Goal: Task Accomplishment & Management: Complete application form

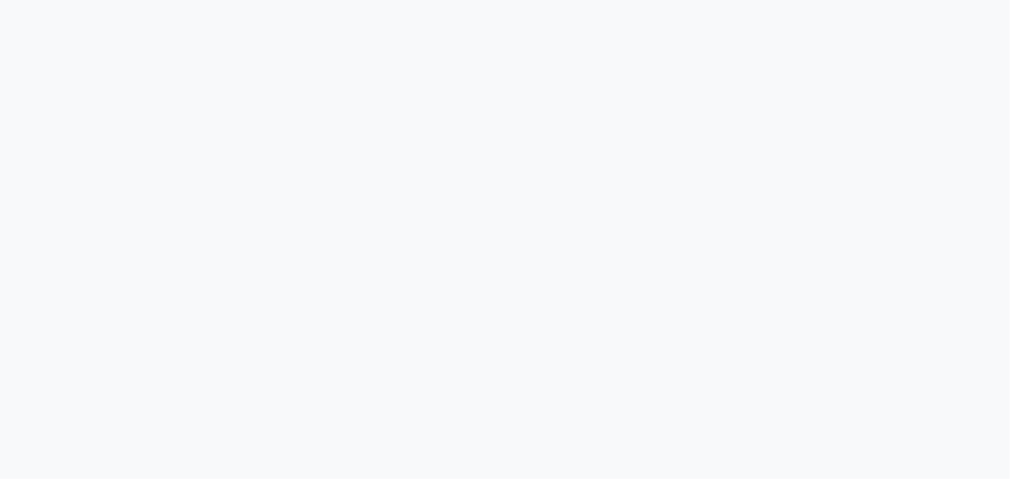
select select "service"
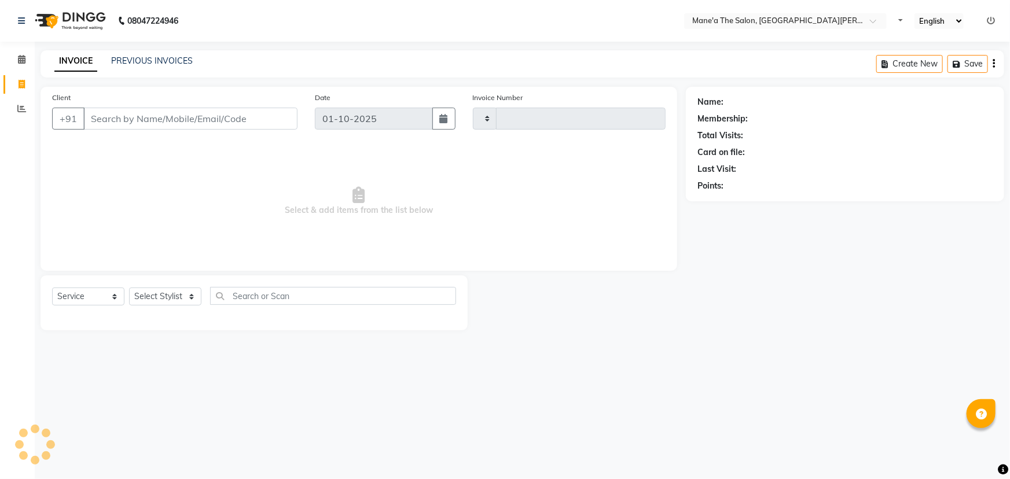
type input "4096"
select select "7205"
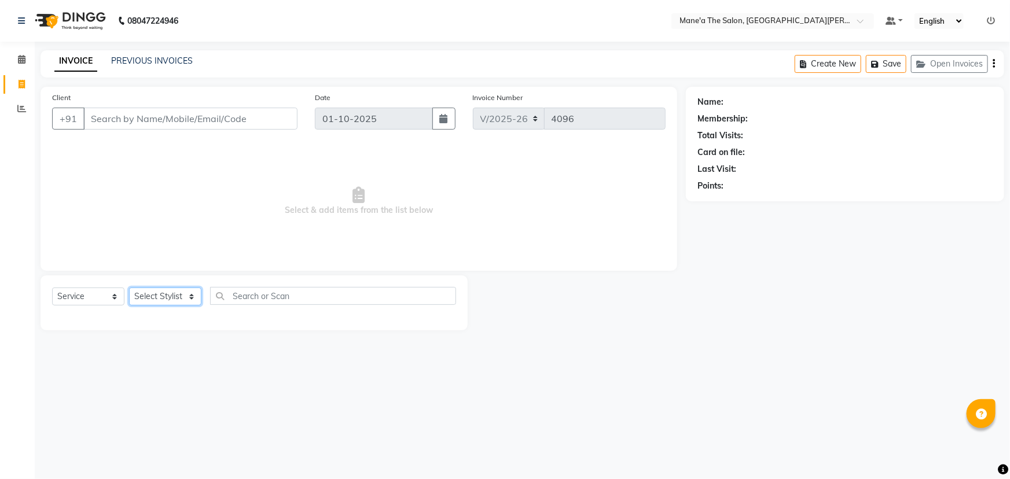
click at [170, 292] on select "Select Stylist" at bounding box center [165, 297] width 72 height 18
select select "82059"
click at [129, 288] on select "Select Stylist Anam Anil Faeam Junaid New Manager [PERSON_NAME] Owner Rani [PER…" at bounding box center [165, 297] width 72 height 18
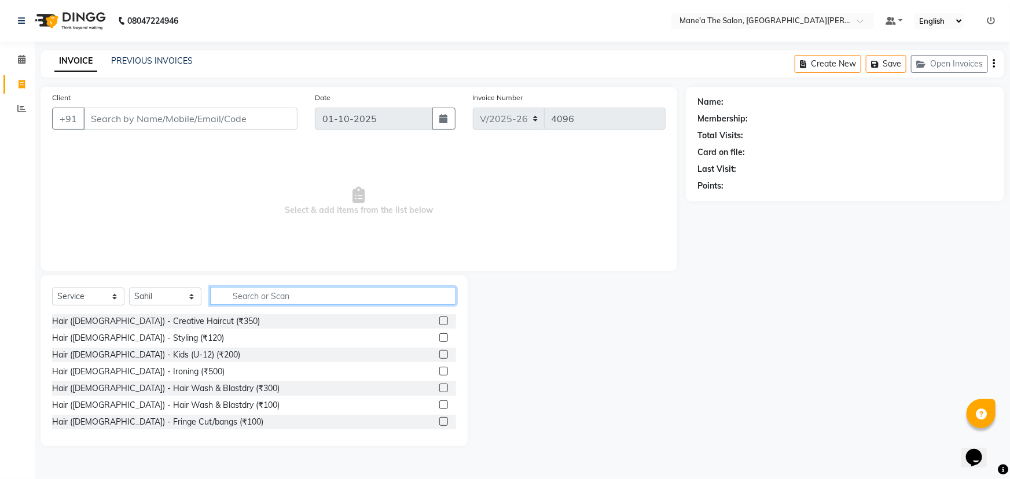
click at [306, 289] on input "text" at bounding box center [333, 296] width 246 height 18
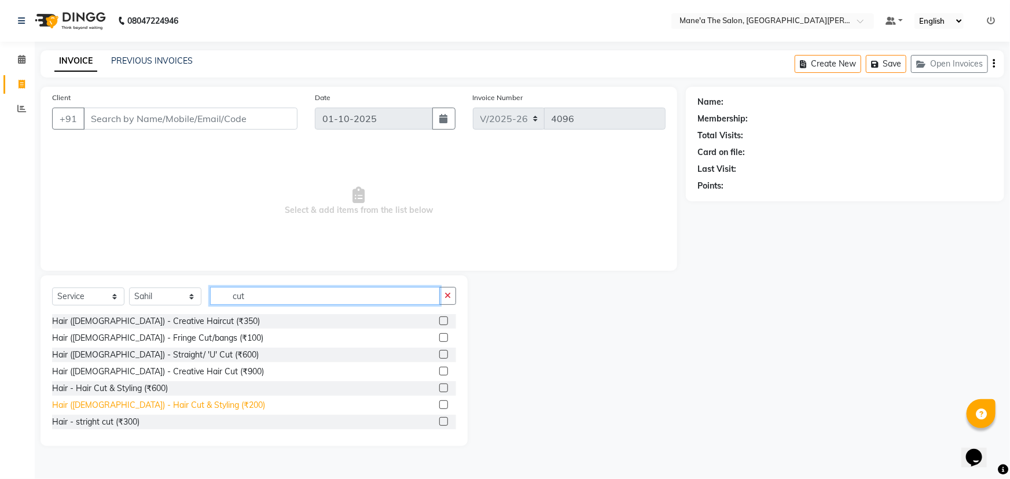
type input "cut"
click at [163, 405] on div "Hair ([DEMOGRAPHIC_DATA]) - Hair Cut & Styling (₹200)" at bounding box center [158, 405] width 213 height 12
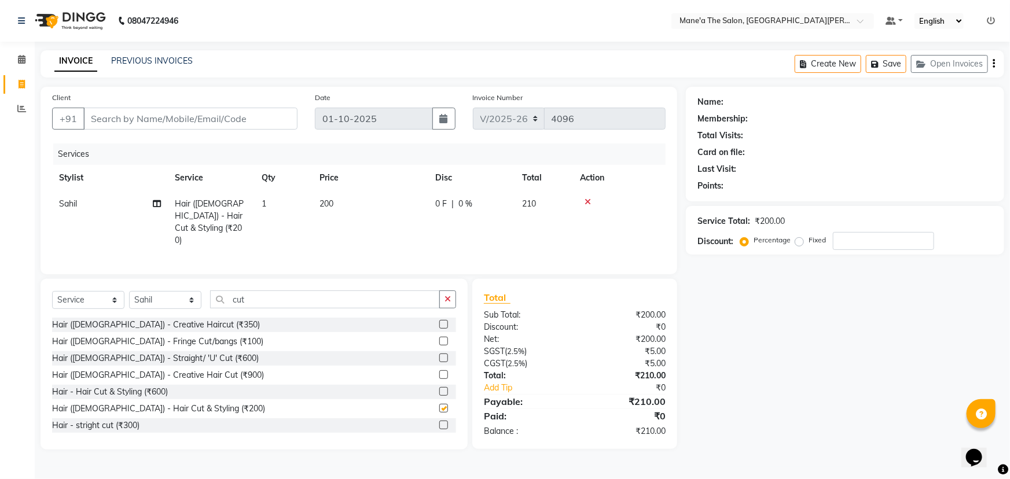
checkbox input "false"
click at [452, 294] on button "button" at bounding box center [447, 300] width 17 height 18
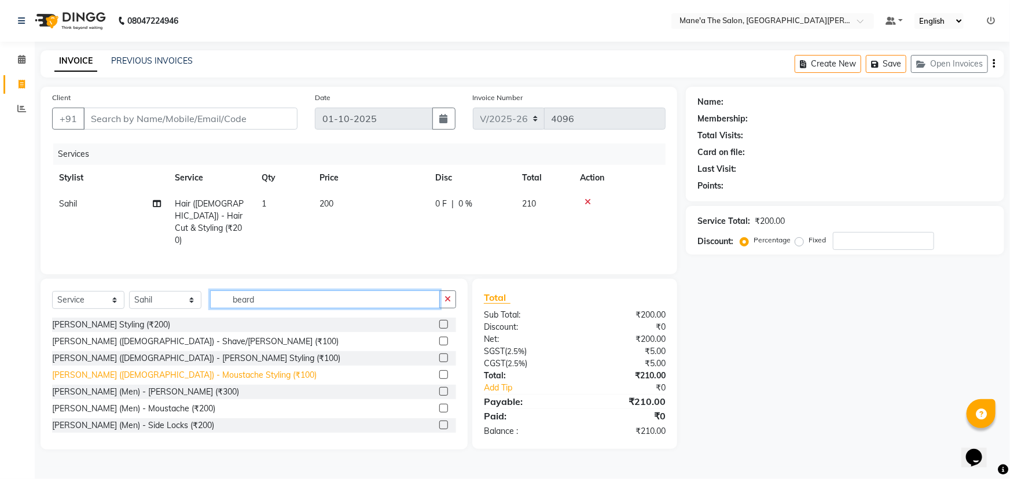
type input "beard"
click at [148, 371] on div "[PERSON_NAME] ([DEMOGRAPHIC_DATA]) - Moustache Styling (₹100)" at bounding box center [184, 375] width 265 height 12
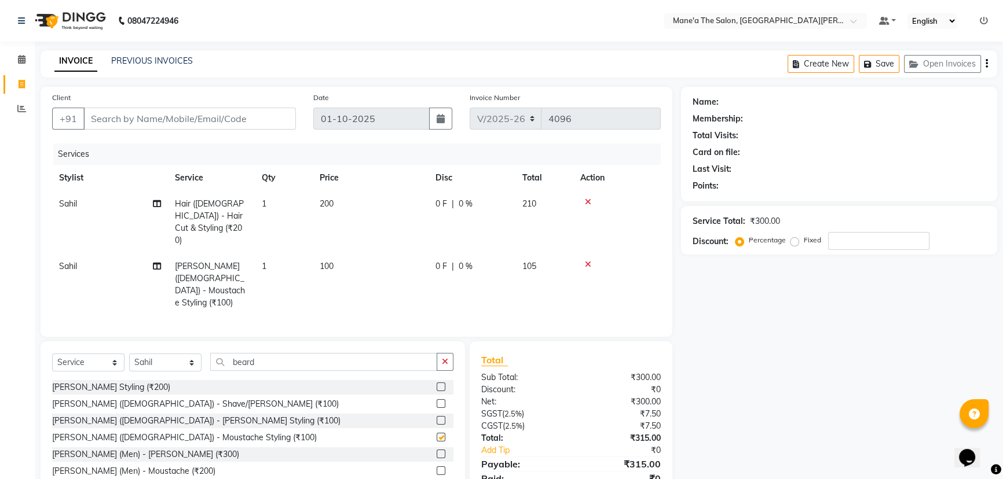
checkbox input "false"
click at [585, 261] on icon at bounding box center [588, 265] width 6 height 8
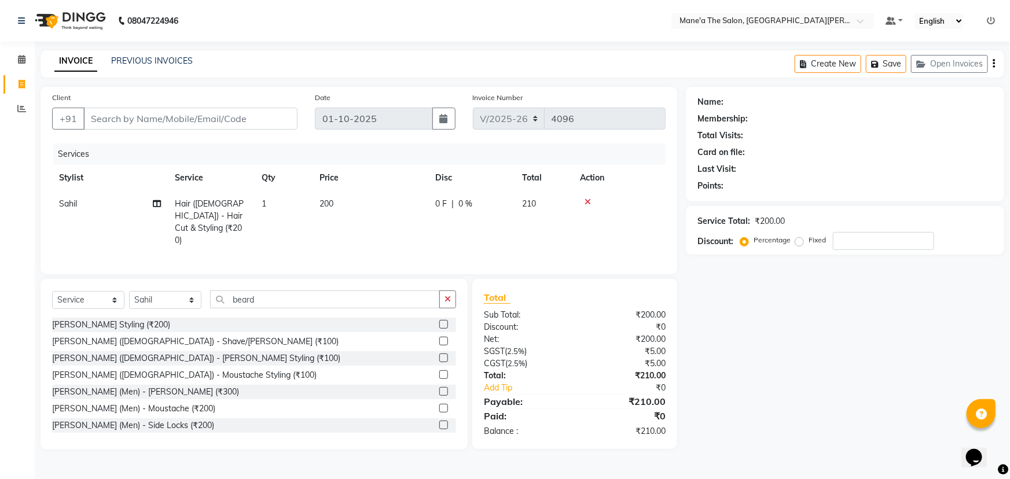
click at [196, 355] on div "[PERSON_NAME] ([DEMOGRAPHIC_DATA]) - [PERSON_NAME] Styling (₹100)" at bounding box center [254, 358] width 404 height 14
click at [176, 353] on div "[PERSON_NAME] ([DEMOGRAPHIC_DATA]) - [PERSON_NAME] Styling (₹100)" at bounding box center [196, 359] width 288 height 12
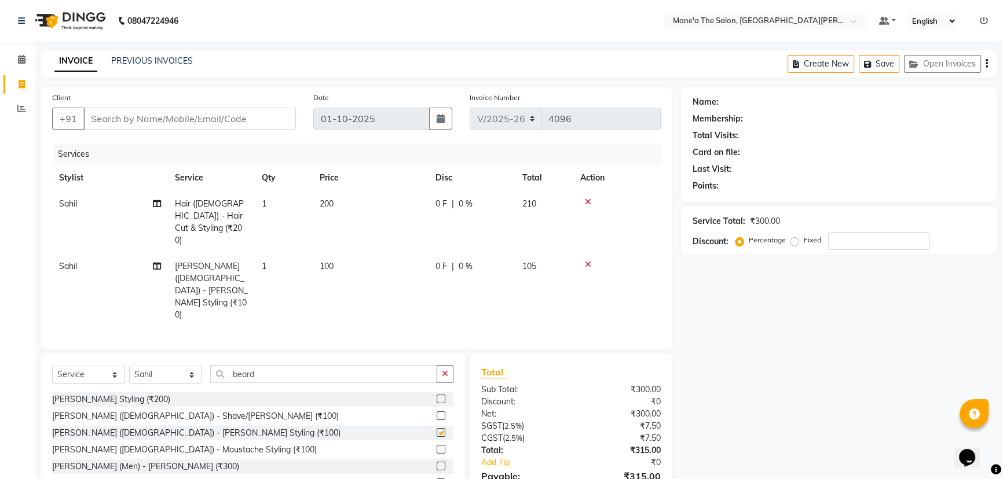
checkbox input "false"
click at [438, 365] on button "button" at bounding box center [445, 374] width 17 height 18
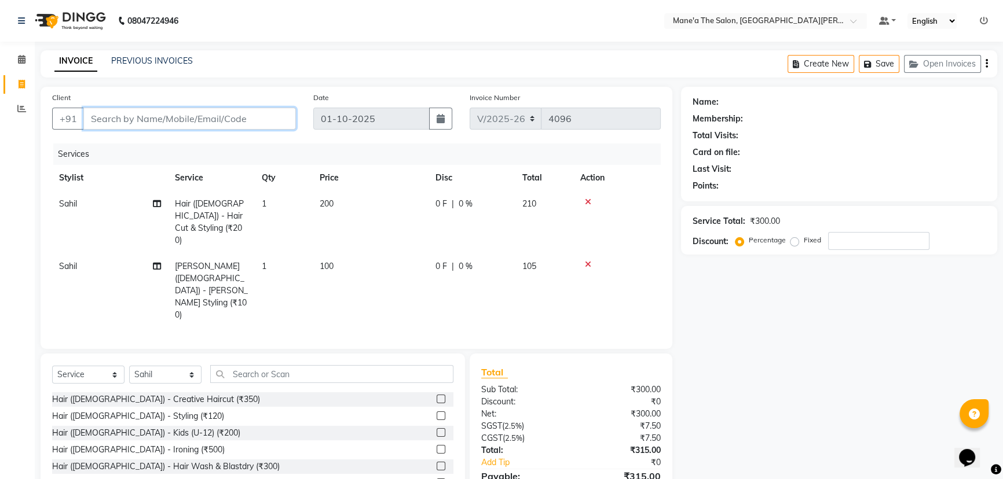
click at [239, 119] on input "Client" at bounding box center [189, 119] width 212 height 22
type input "9"
type input "0"
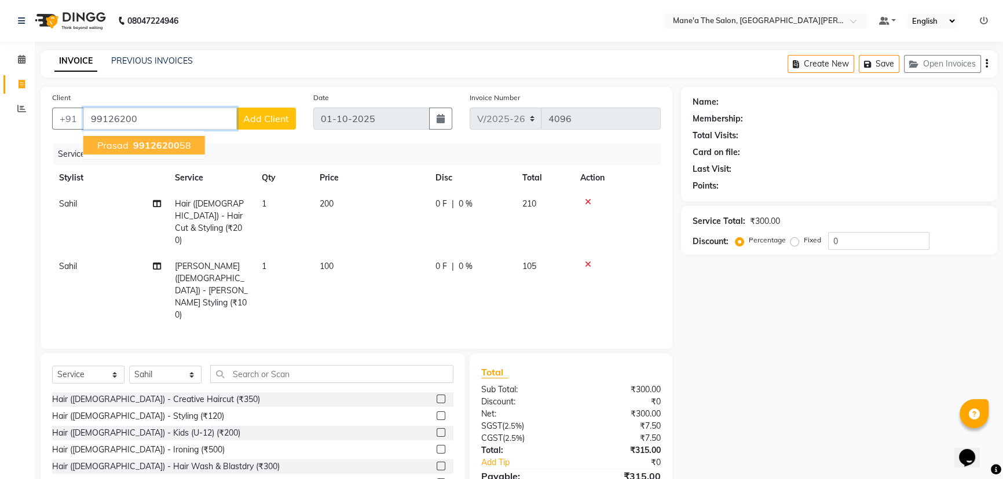
click at [179, 150] on ngb-highlight "99126200 58" at bounding box center [161, 146] width 60 height 12
type input "9912620058"
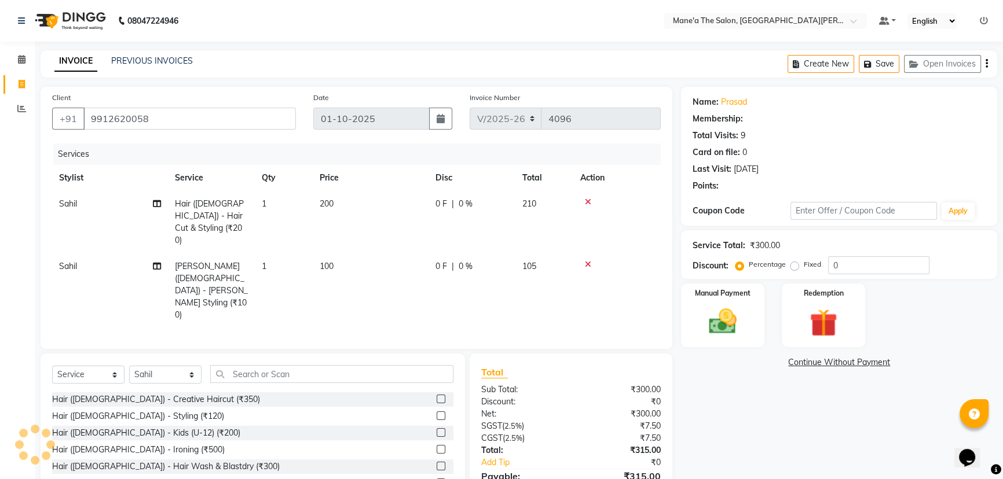
select select "1: Object"
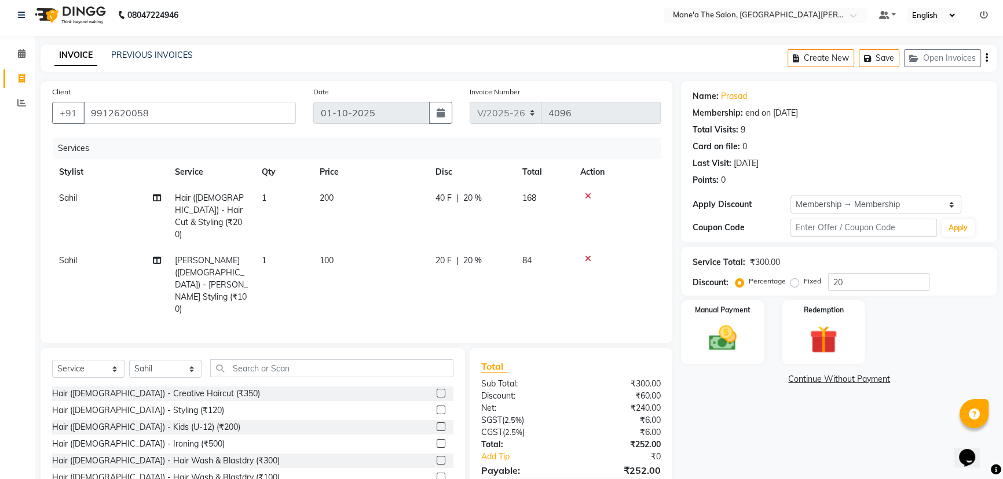
scroll to position [10, 0]
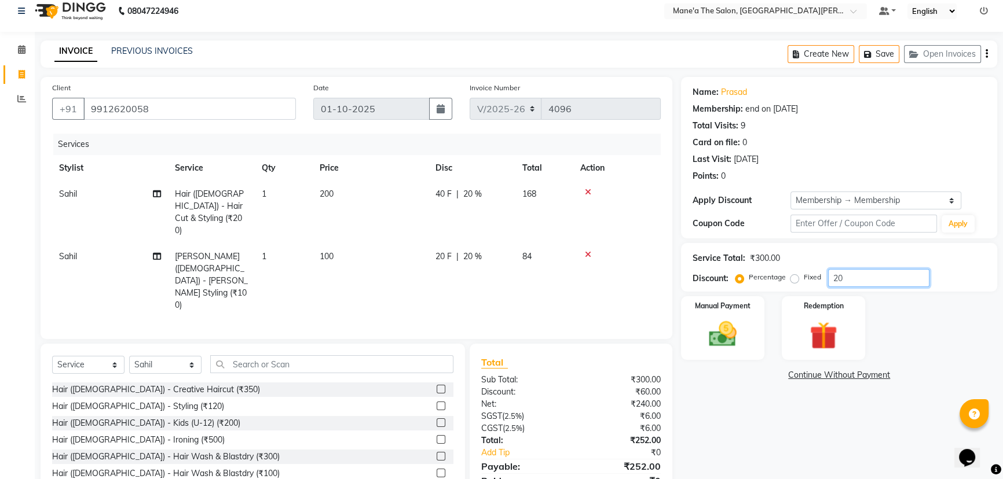
click at [839, 281] on input "20" at bounding box center [878, 278] width 101 height 18
type input "2"
type input "10"
click at [731, 318] on img at bounding box center [722, 334] width 47 height 33
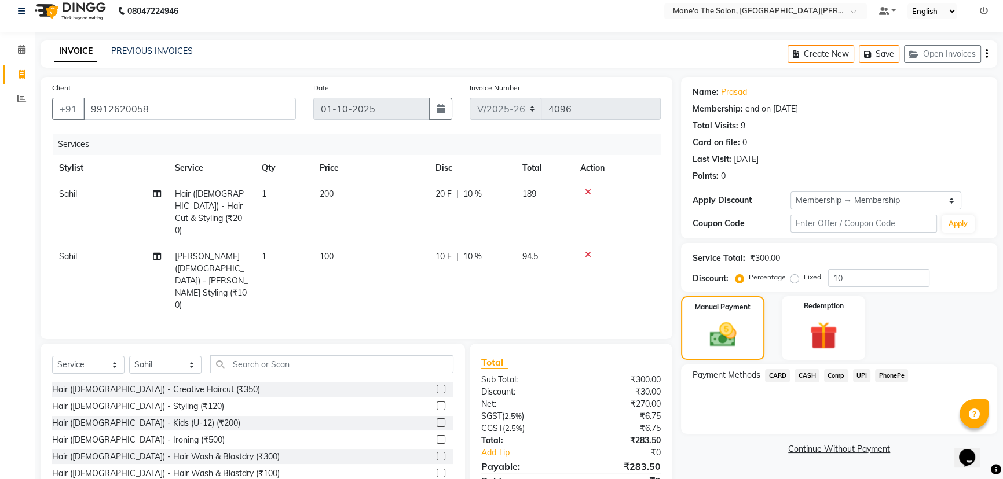
click at [896, 376] on span "PhonePe" at bounding box center [891, 375] width 33 height 13
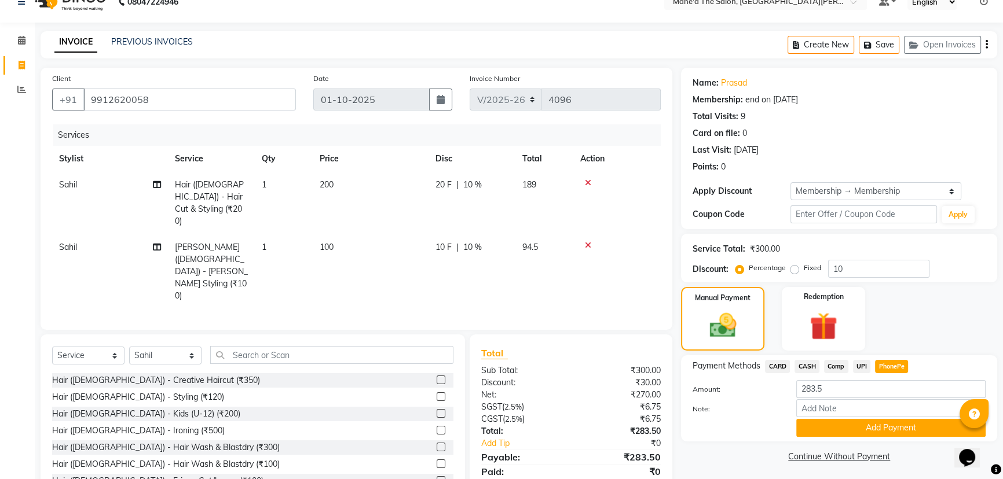
scroll to position [22, 0]
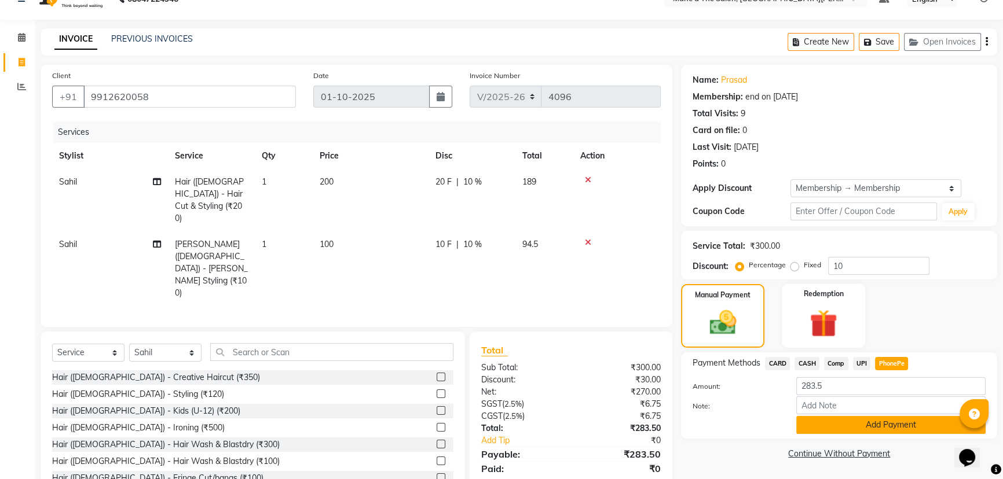
click at [876, 421] on button "Add Payment" at bounding box center [890, 425] width 189 height 18
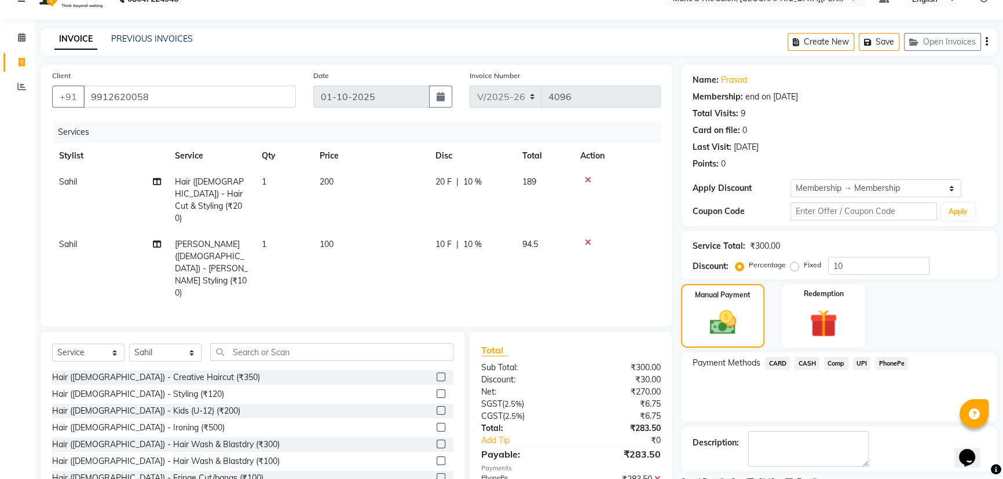
scroll to position [70, 0]
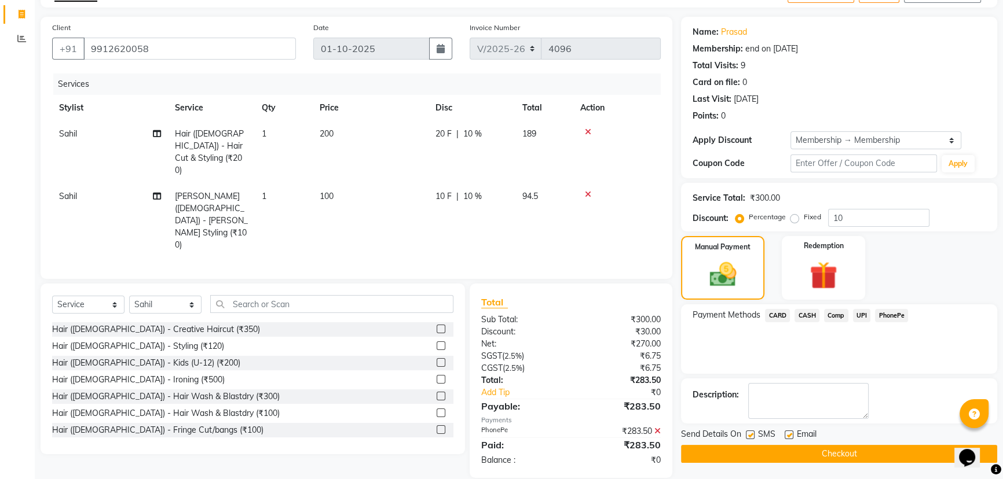
click at [845, 449] on button "Checkout" at bounding box center [839, 454] width 316 height 18
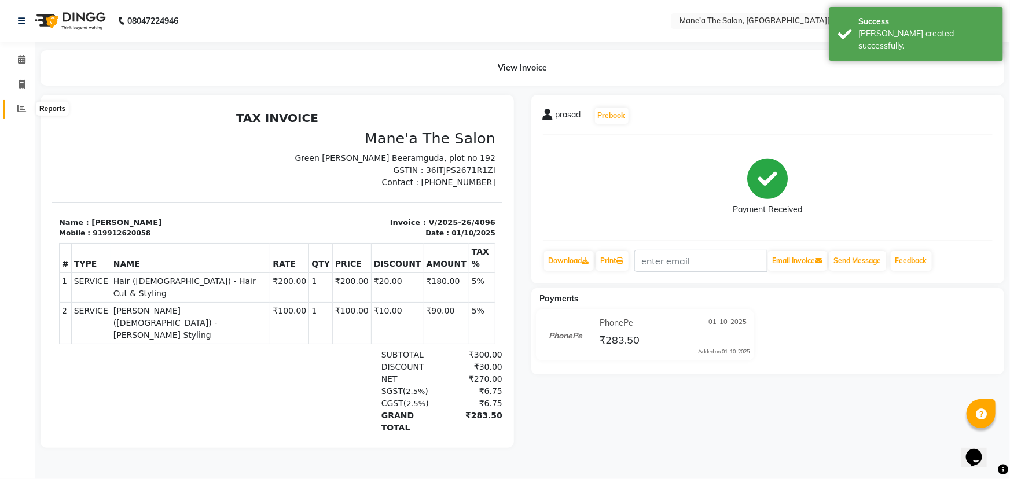
click at [20, 107] on icon at bounding box center [21, 108] width 9 height 9
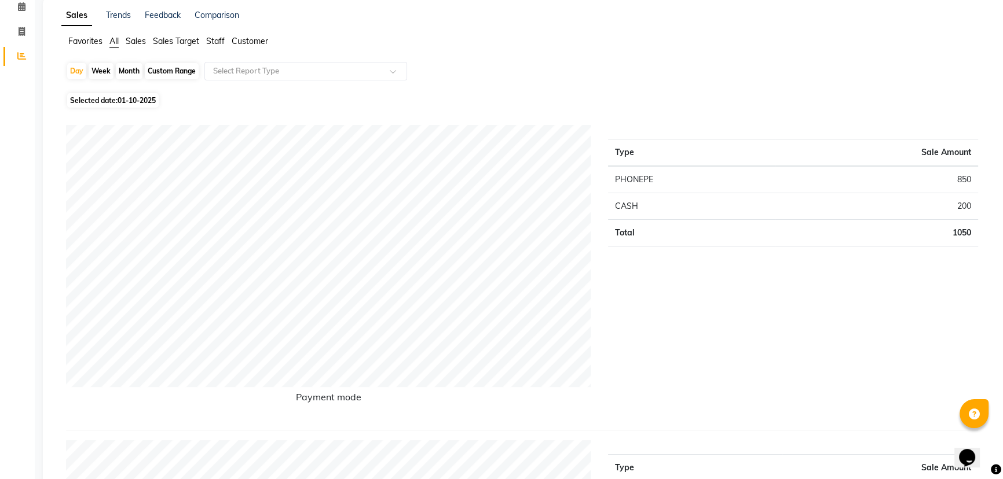
scroll to position [52, 0]
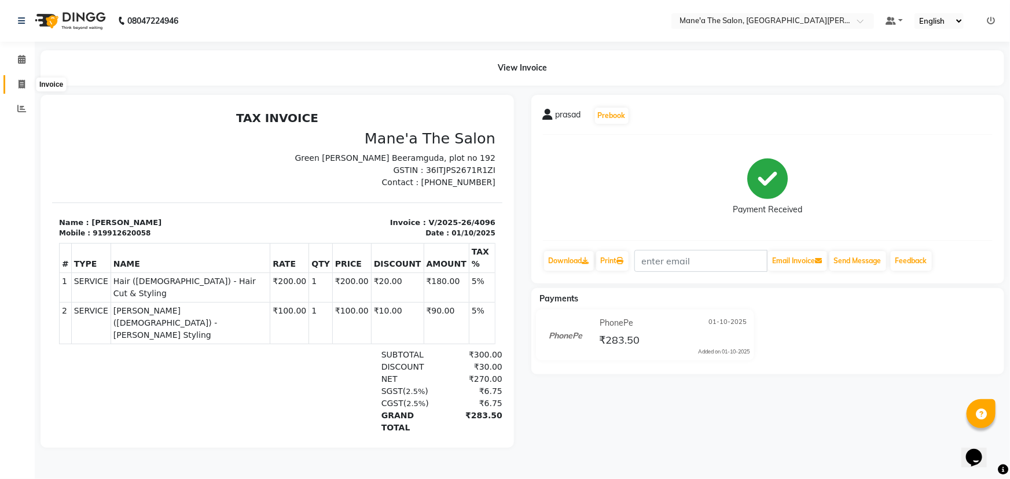
click at [19, 86] on icon at bounding box center [22, 84] width 6 height 9
select select "7205"
select select "service"
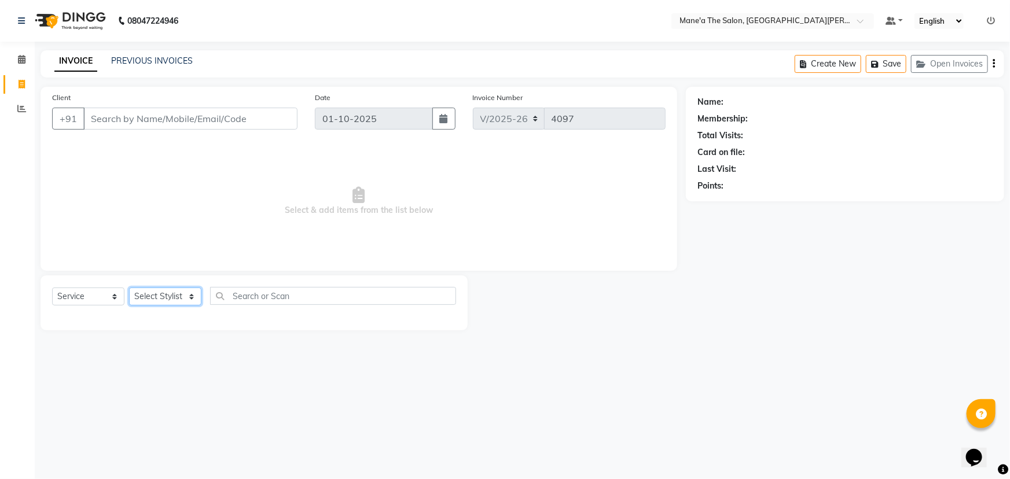
click at [192, 293] on select "Select Stylist Anam Anil Faeam Junaid New Manager [PERSON_NAME] Owner Rani [PER…" at bounding box center [165, 297] width 72 height 18
select select "85411"
click at [129, 288] on select "Select Stylist Anam Anil Faeam Junaid New Manager [PERSON_NAME] Owner Rani [PER…" at bounding box center [165, 297] width 72 height 18
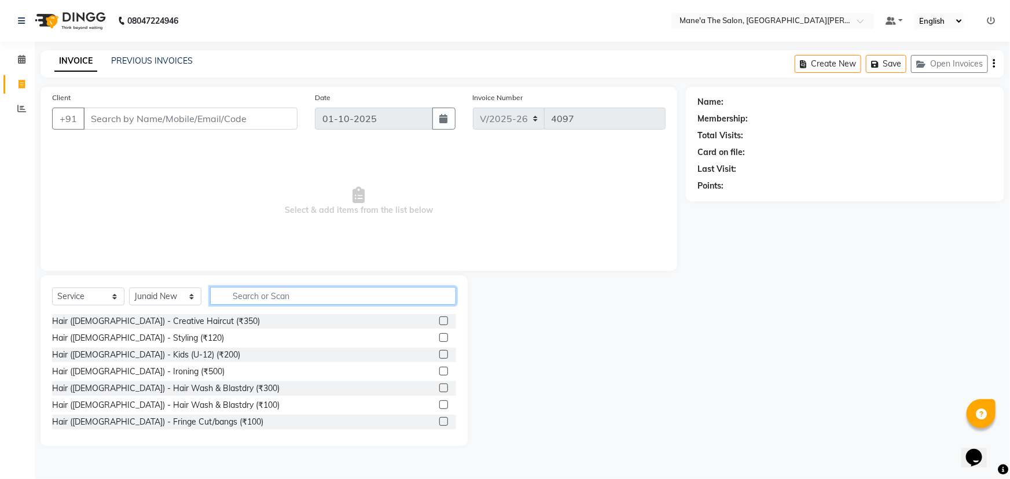
click at [254, 298] on input "text" at bounding box center [333, 296] width 246 height 18
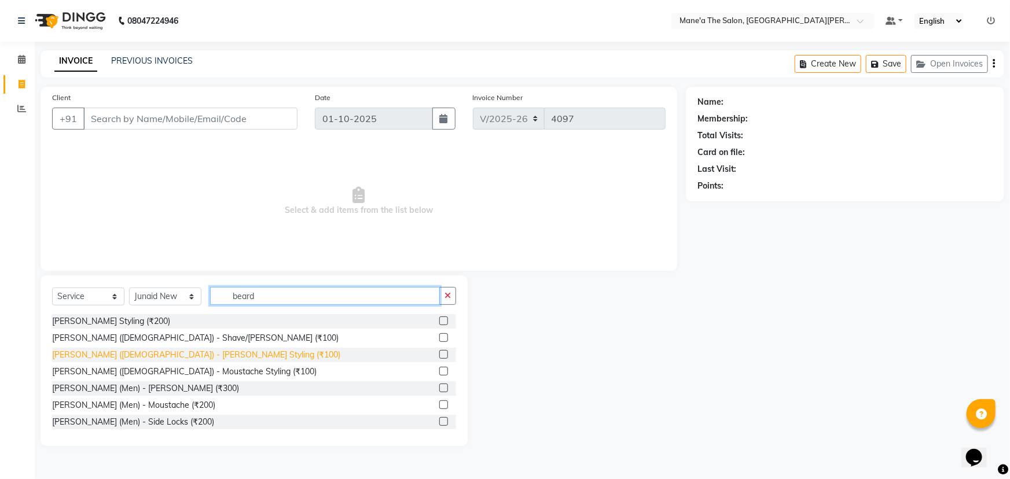
type input "beard"
click at [110, 350] on div "[PERSON_NAME] ([DEMOGRAPHIC_DATA]) - [PERSON_NAME] Styling (₹100)" at bounding box center [196, 355] width 288 height 12
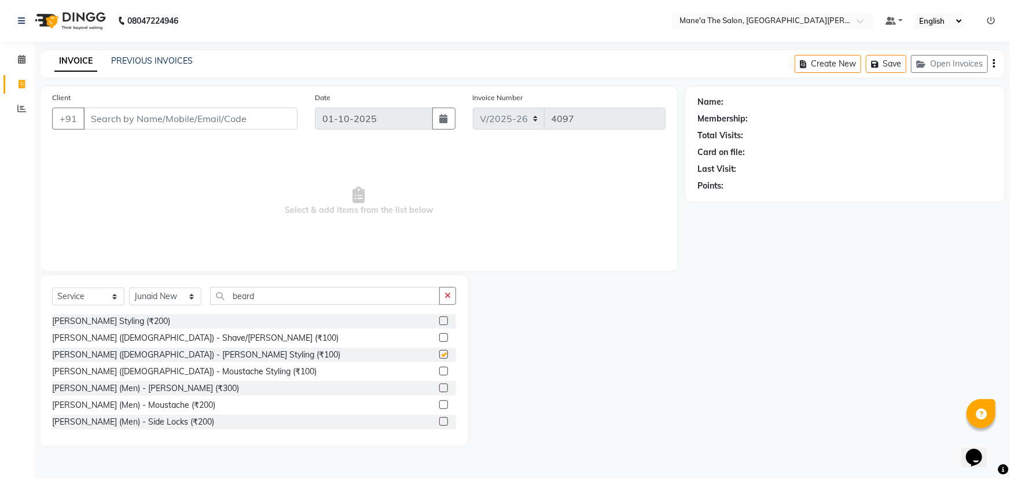
checkbox input "false"
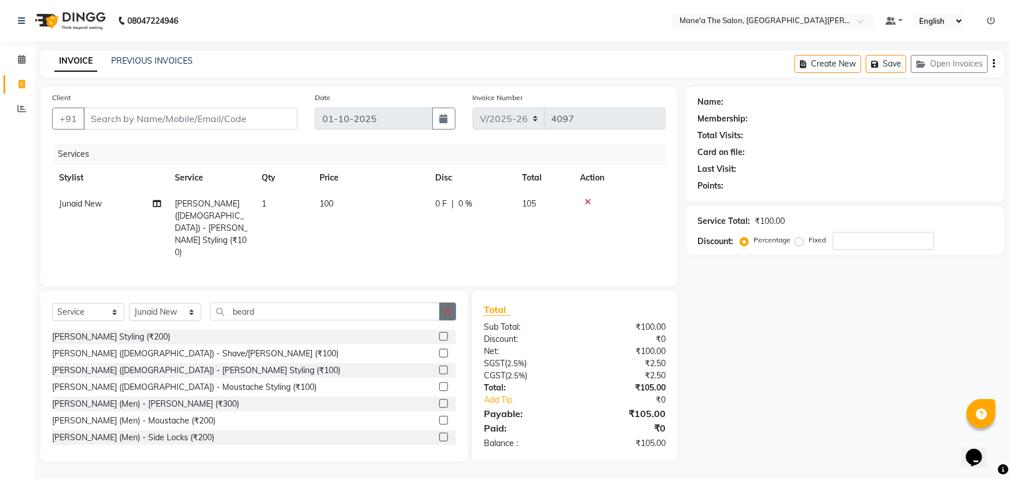
click at [449, 307] on icon "button" at bounding box center [448, 311] width 6 height 8
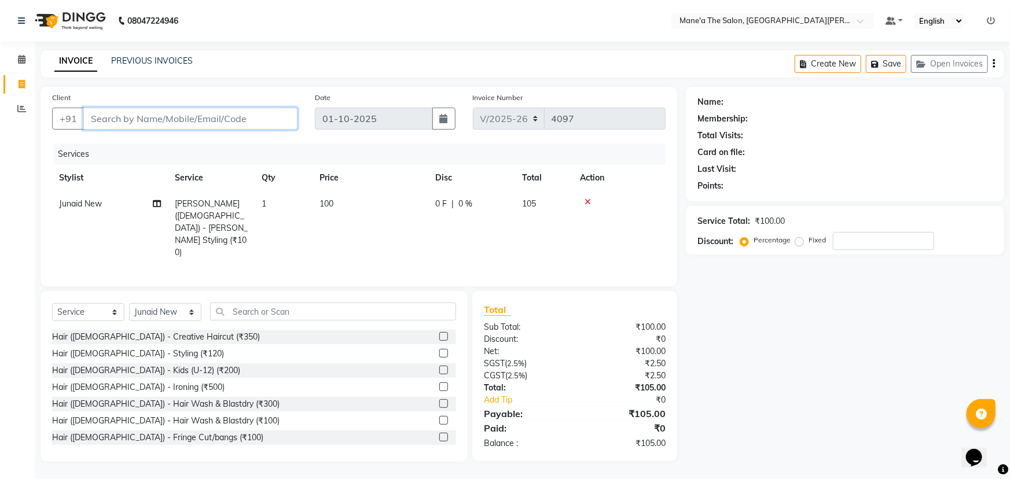
click at [141, 114] on input "Client" at bounding box center [190, 119] width 214 height 22
type input "8"
type input "0"
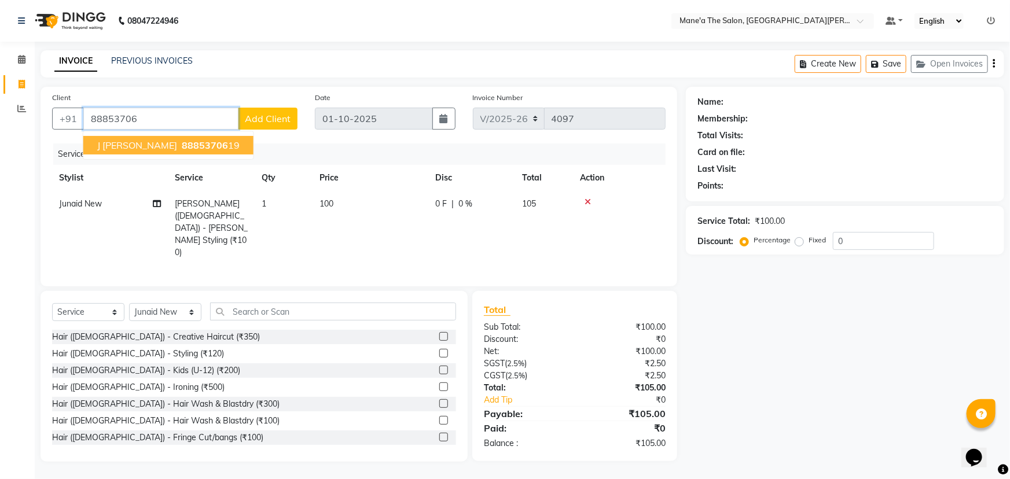
click at [182, 146] on span "88853706" at bounding box center [205, 146] width 46 height 12
type input "8885370619"
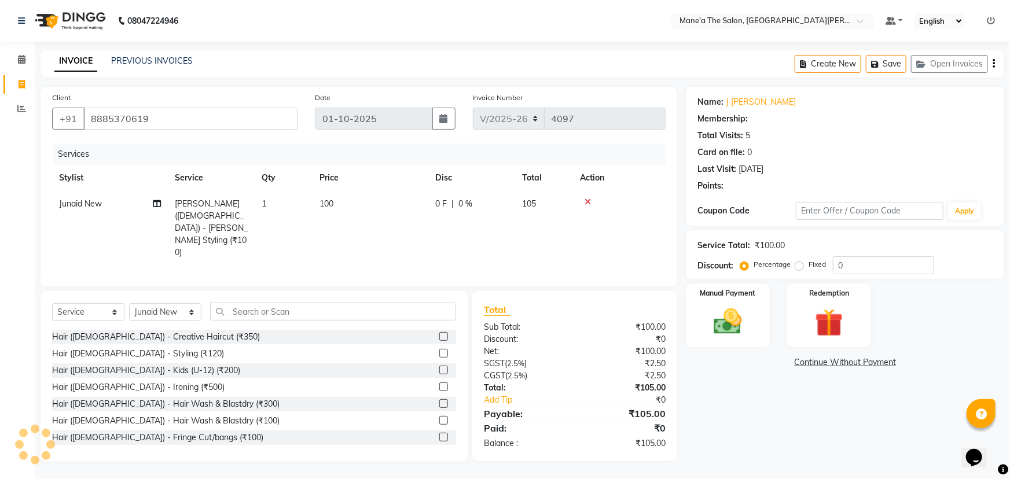
type input "20"
select select "1: Object"
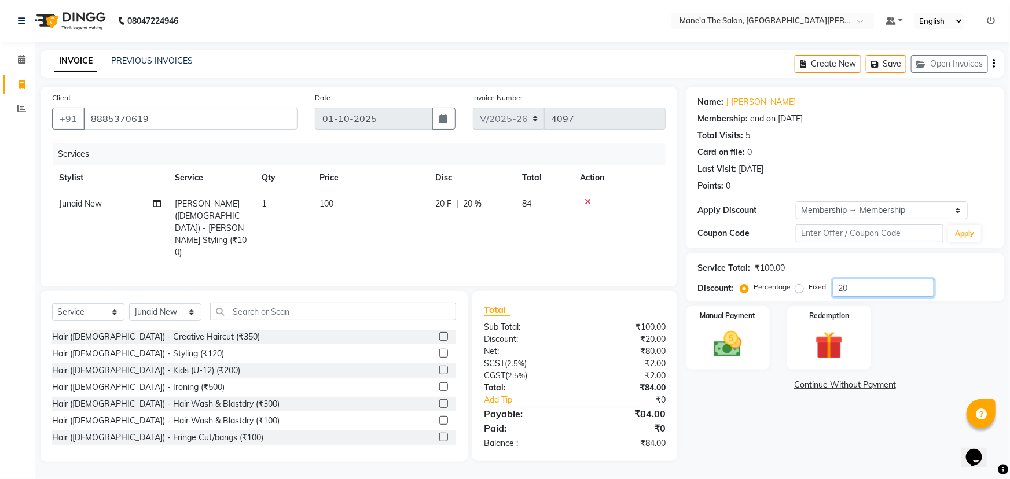
click at [854, 287] on input "20" at bounding box center [883, 288] width 101 height 18
type input "2"
type input "10"
click at [701, 375] on div "Name: J [PERSON_NAME] Membership: end on [DATE] Total Visits: 5 Card on file: 0…" at bounding box center [849, 274] width 327 height 375
click at [701, 331] on div "Manual Payment" at bounding box center [727, 338] width 87 height 67
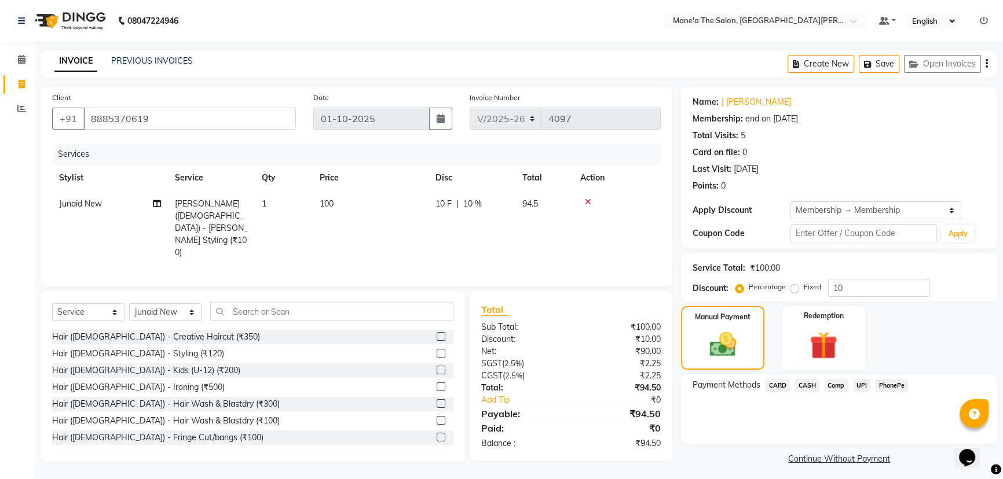
click at [897, 382] on span "PhonePe" at bounding box center [891, 385] width 33 height 13
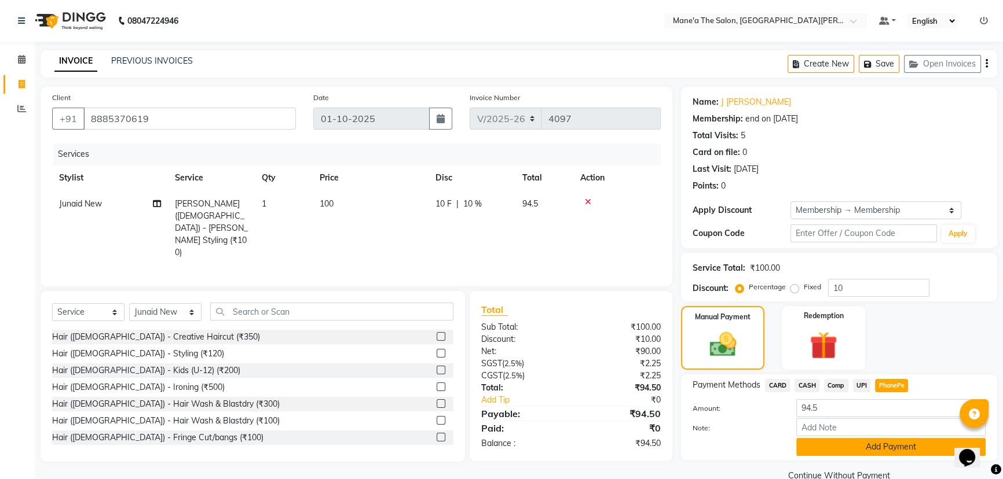
click at [889, 445] on button "Add Payment" at bounding box center [890, 447] width 189 height 18
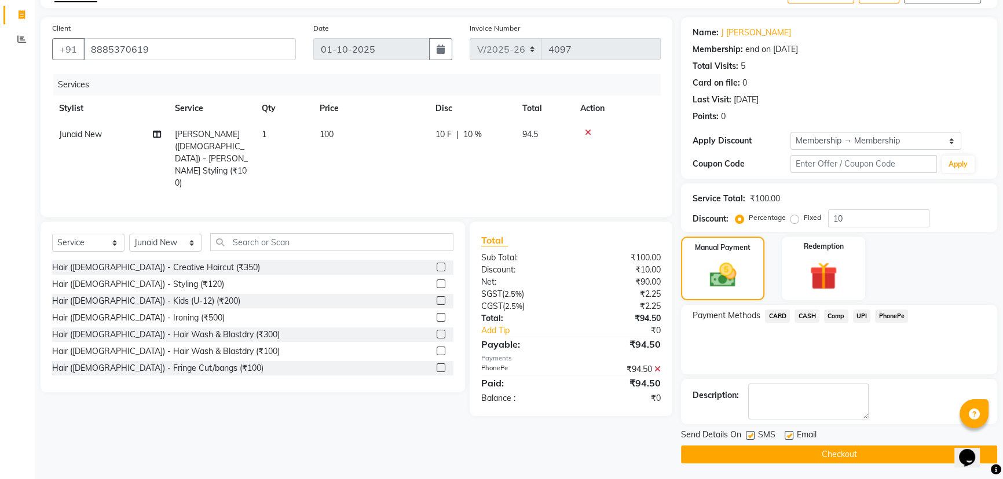
scroll to position [70, 0]
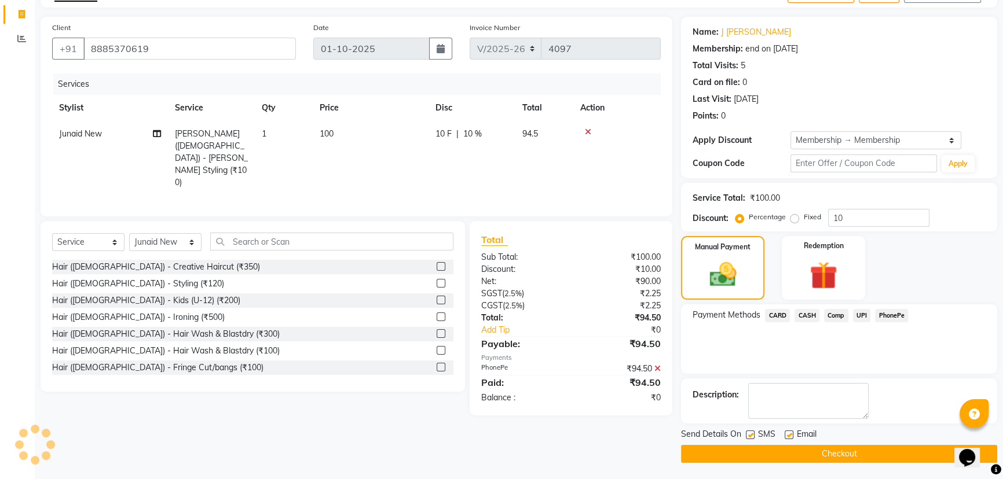
click at [870, 453] on button "Checkout" at bounding box center [839, 454] width 316 height 18
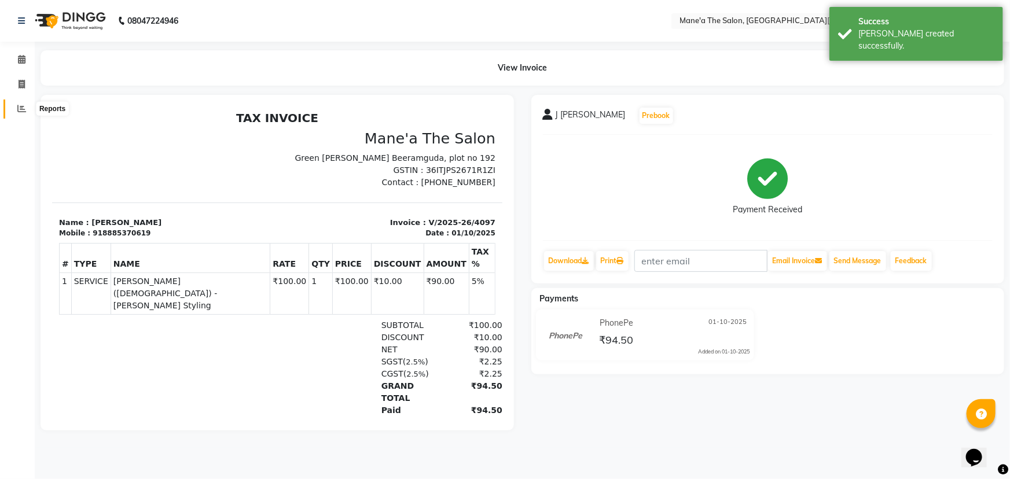
click at [17, 104] on span at bounding box center [22, 108] width 20 height 13
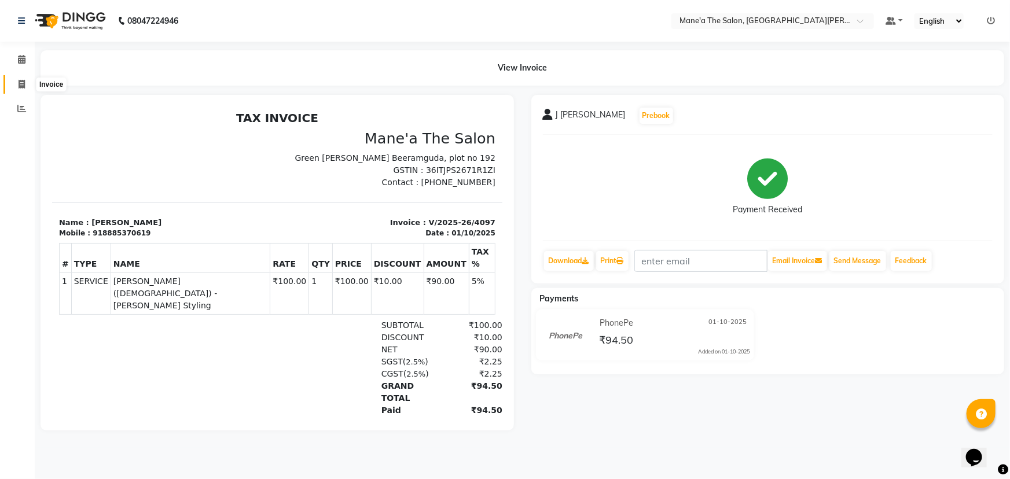
click at [16, 81] on span at bounding box center [22, 84] width 20 height 13
select select "service"
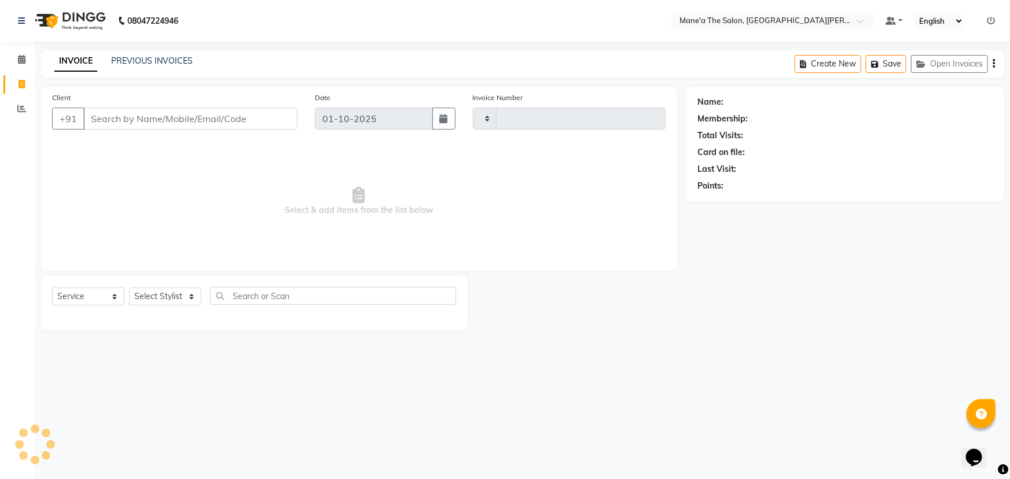
type input "4098"
select select "7205"
